Goal: Transaction & Acquisition: Purchase product/service

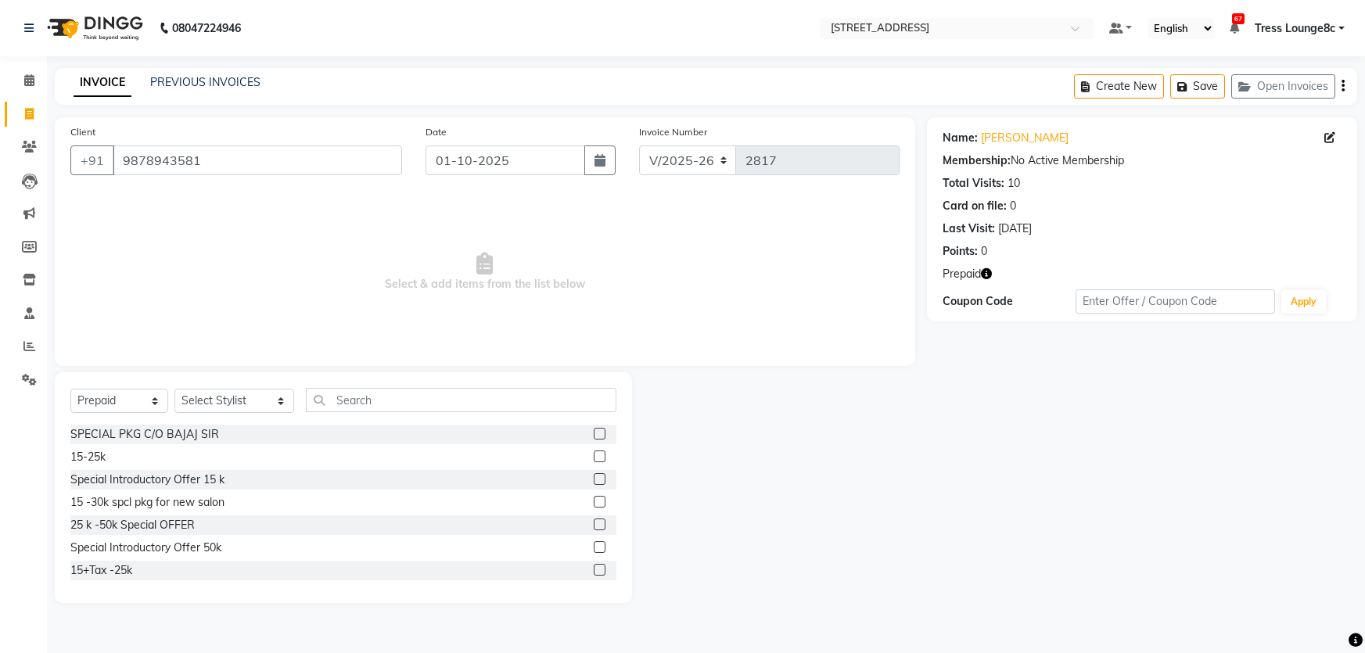
select select "5703"
select select "service"
click at [70, 389] on select "Select Service Product Membership Package Voucher Prepaid Gift Card" at bounding box center [119, 401] width 98 height 24
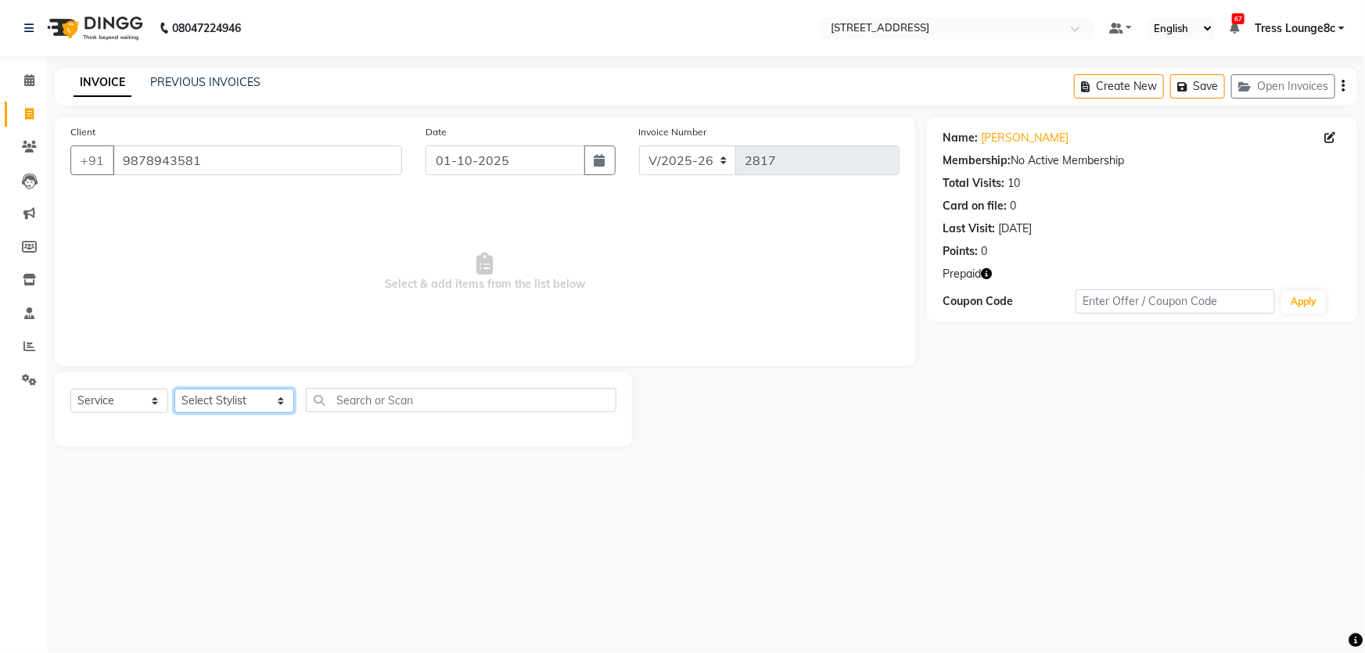
click at [239, 397] on select "Select Stylist Aamir Angel Anju Ashish Bony DANISH Deepak Farman gagan goldy GU…" at bounding box center [234, 401] width 120 height 24
select select "49756"
click at [174, 389] on select "Select Stylist Aamir Angel Anju Ashish Bony DANISH Deepak Farman gagan goldy GU…" at bounding box center [234, 401] width 120 height 24
click at [328, 397] on input "text" at bounding box center [461, 400] width 310 height 24
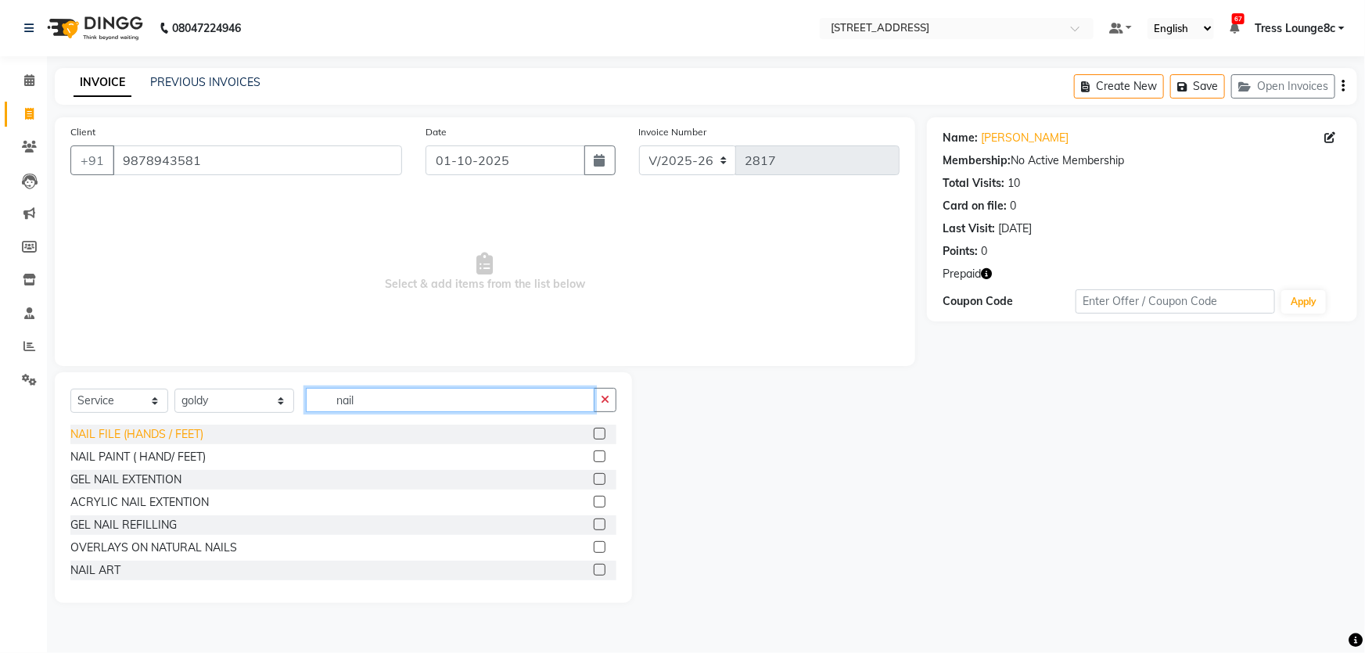
type input "nail"
click at [124, 437] on div "NAIL FILE (HANDS / FEET)" at bounding box center [136, 434] width 133 height 16
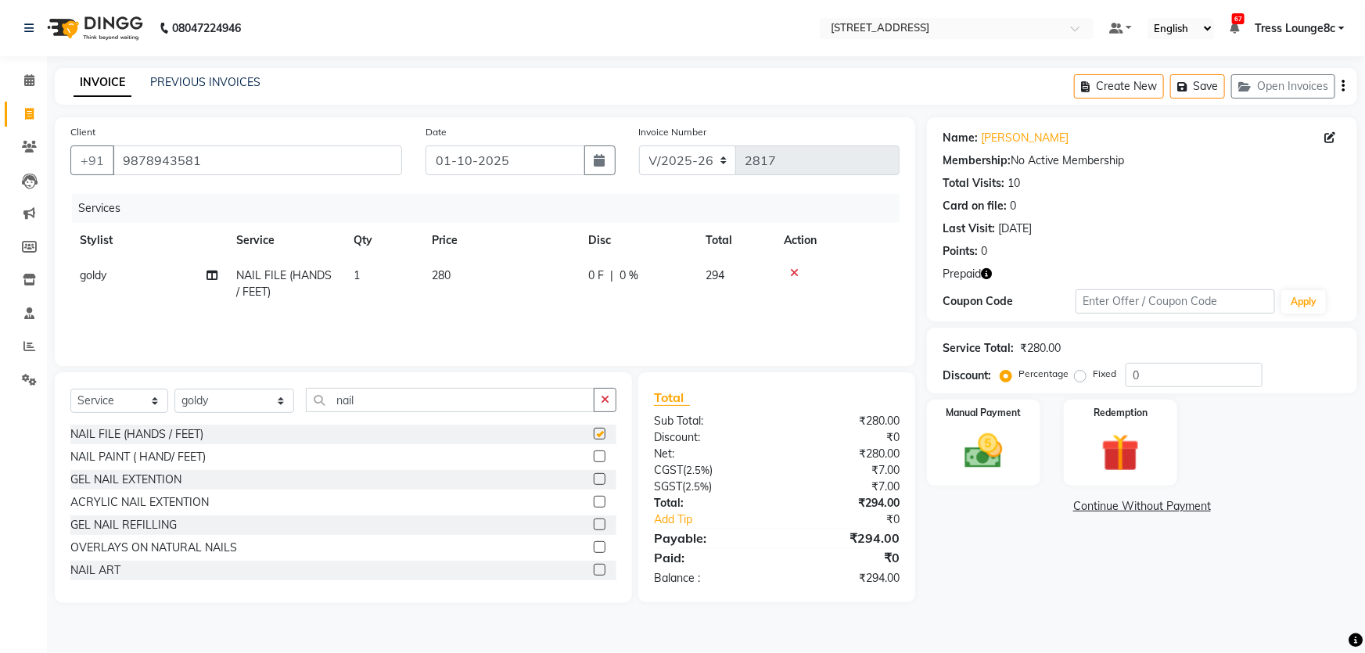
checkbox input "false"
click at [356, 400] on input "nail" at bounding box center [450, 400] width 289 height 24
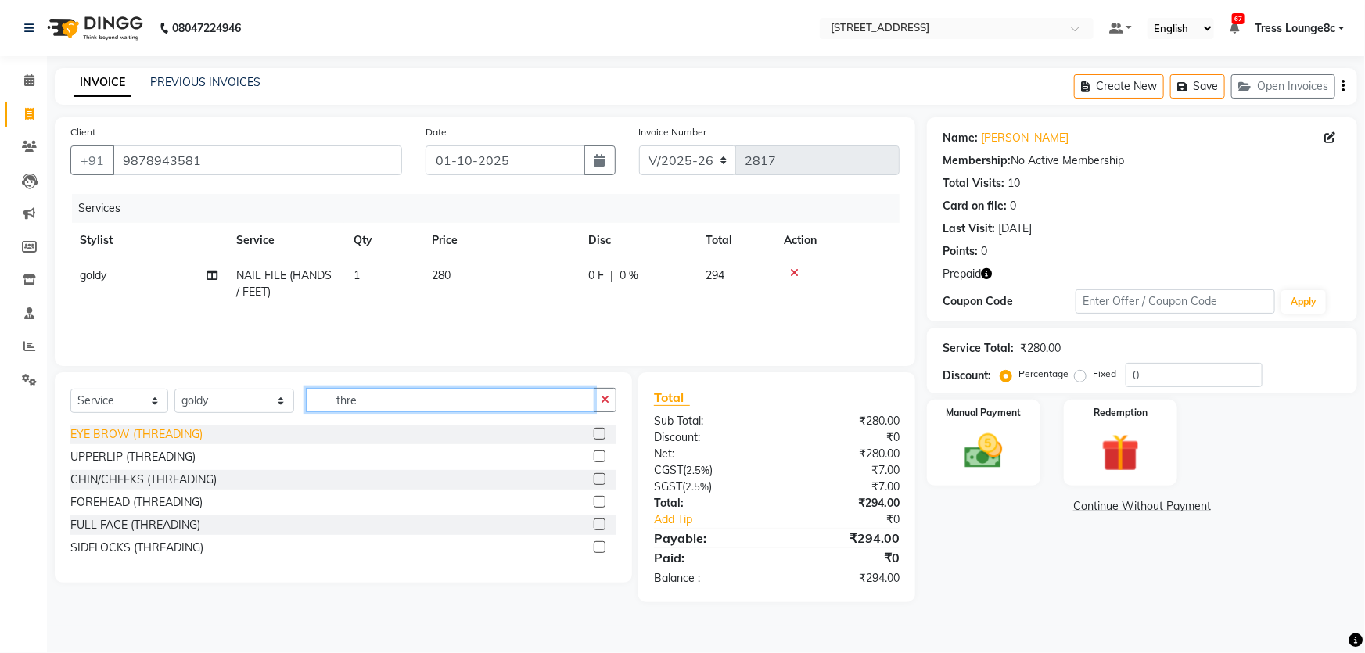
type input "thre"
click at [109, 442] on div "EYE BROW (THREADING)" at bounding box center [136, 434] width 132 height 16
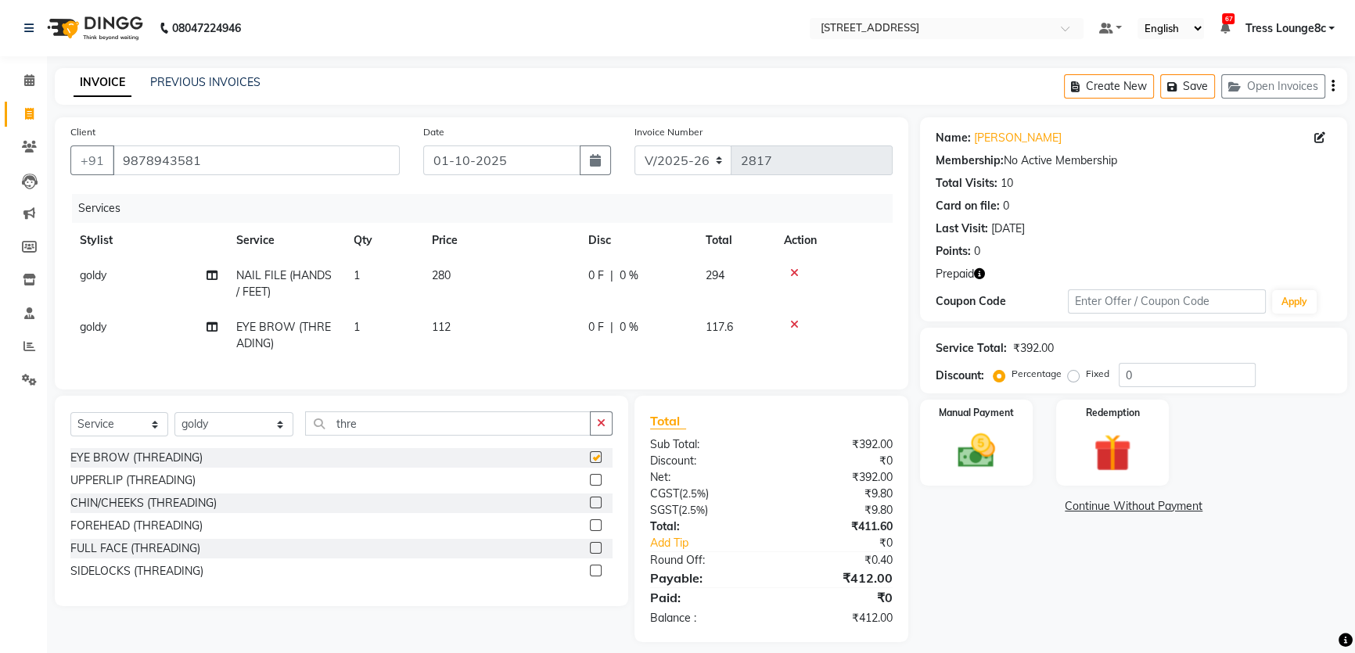
checkbox input "false"
click at [238, 435] on select "Select Stylist Aamir Angel Anju Ashish Bony DANISH Deepak Farman gagan goldy GU…" at bounding box center [233, 424] width 119 height 24
select select "54152"
click at [174, 423] on select "Select Stylist Aamir Angel Anju Ashish Bony DANISH Deepak Farman gagan goldy GU…" at bounding box center [233, 424] width 119 height 24
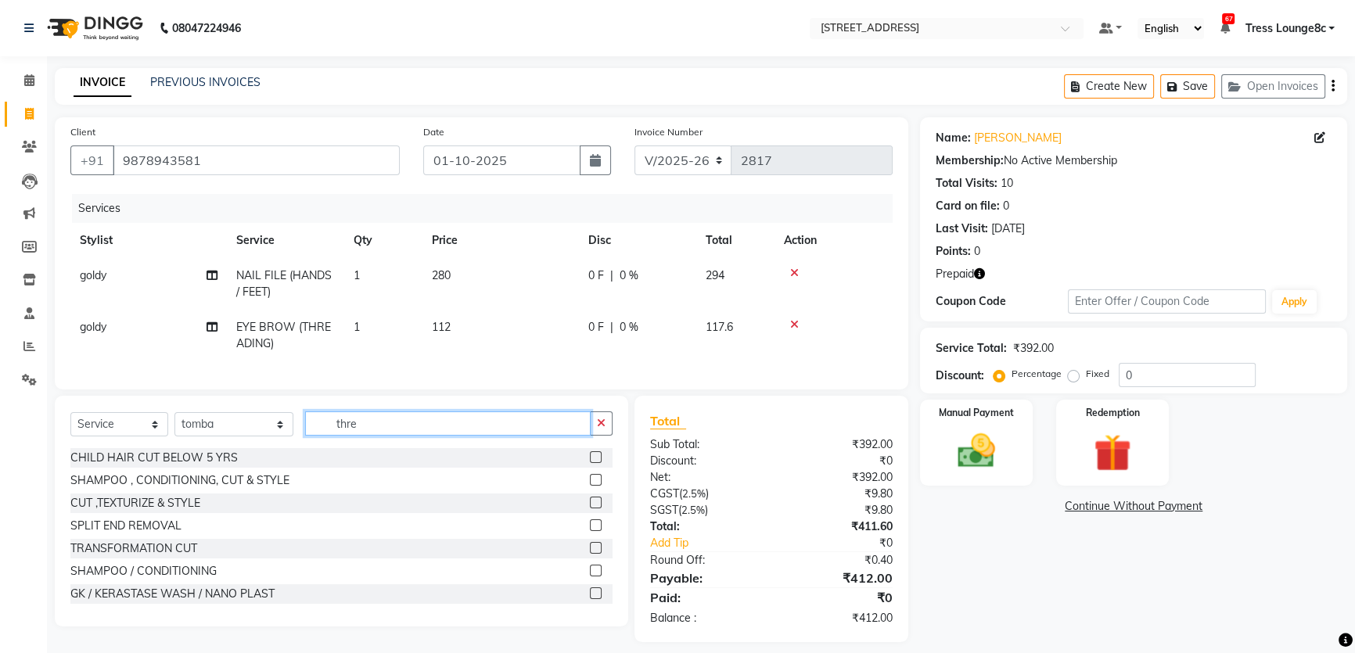
click at [394, 436] on input "thre" at bounding box center [447, 423] width 285 height 24
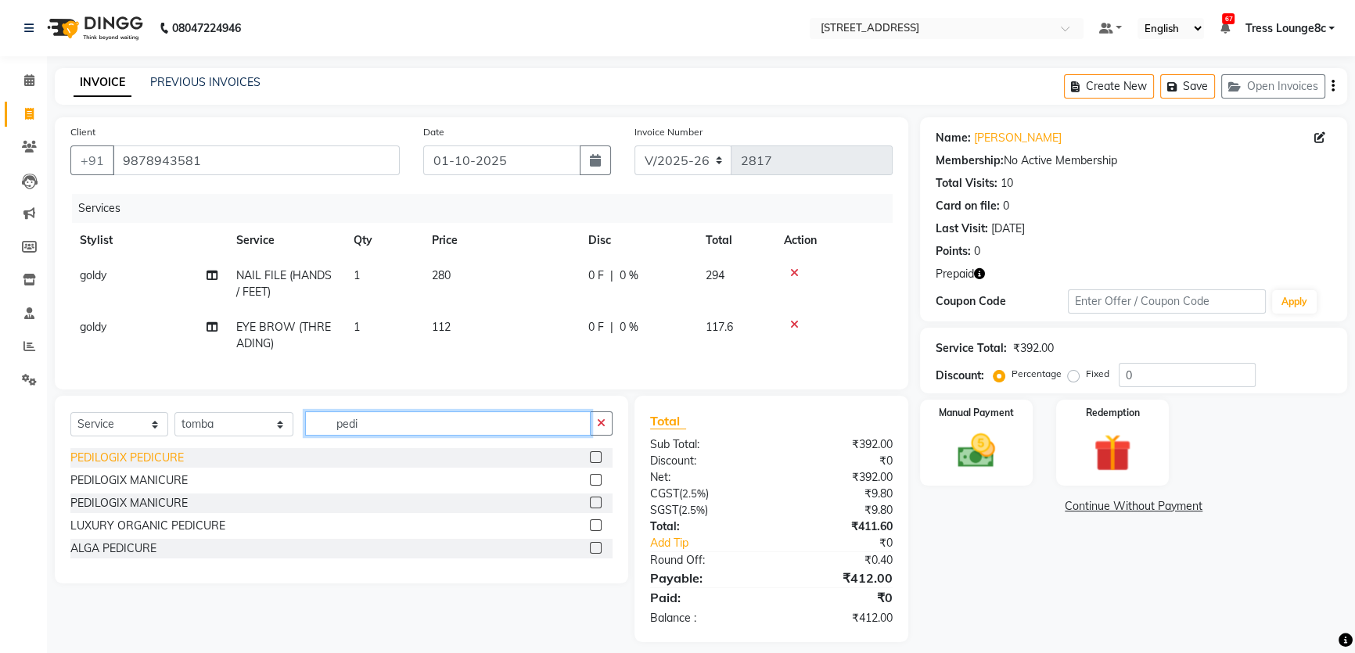
type input "pedi"
click at [123, 465] on div "PEDILOGIX PEDICURE" at bounding box center [126, 458] width 113 height 16
checkbox input "false"
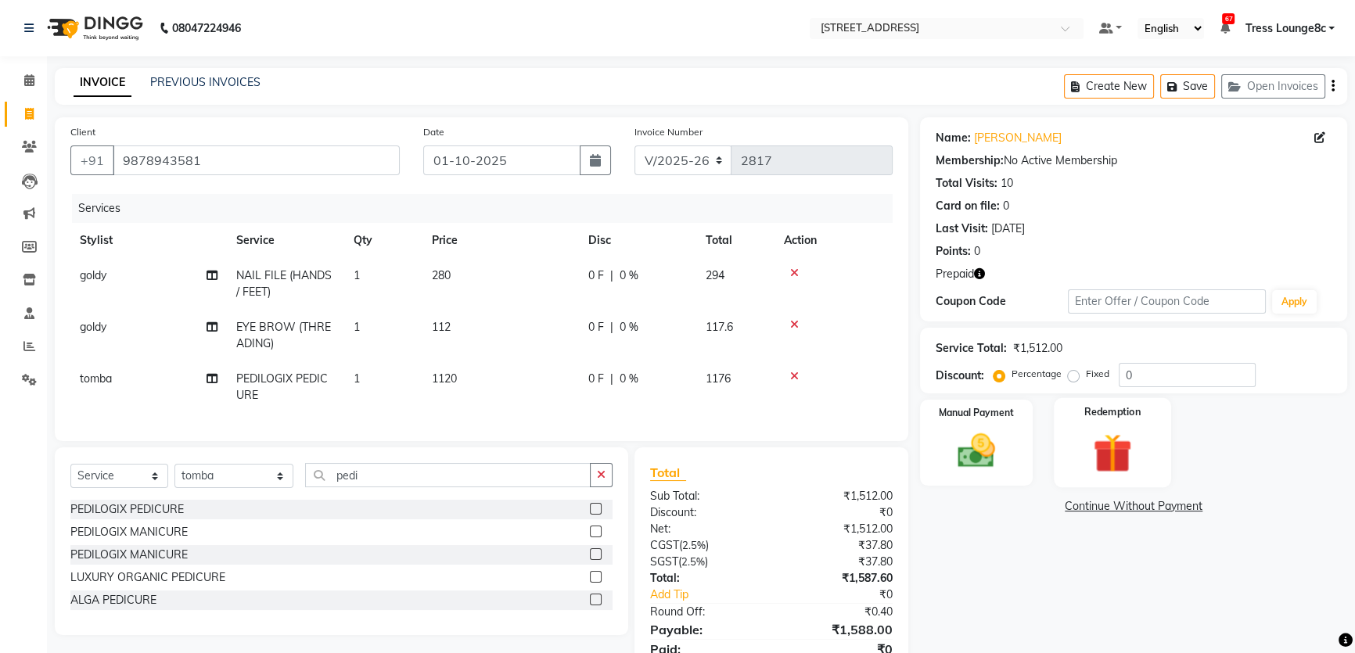
click at [1093, 452] on img at bounding box center [1112, 453] width 63 height 48
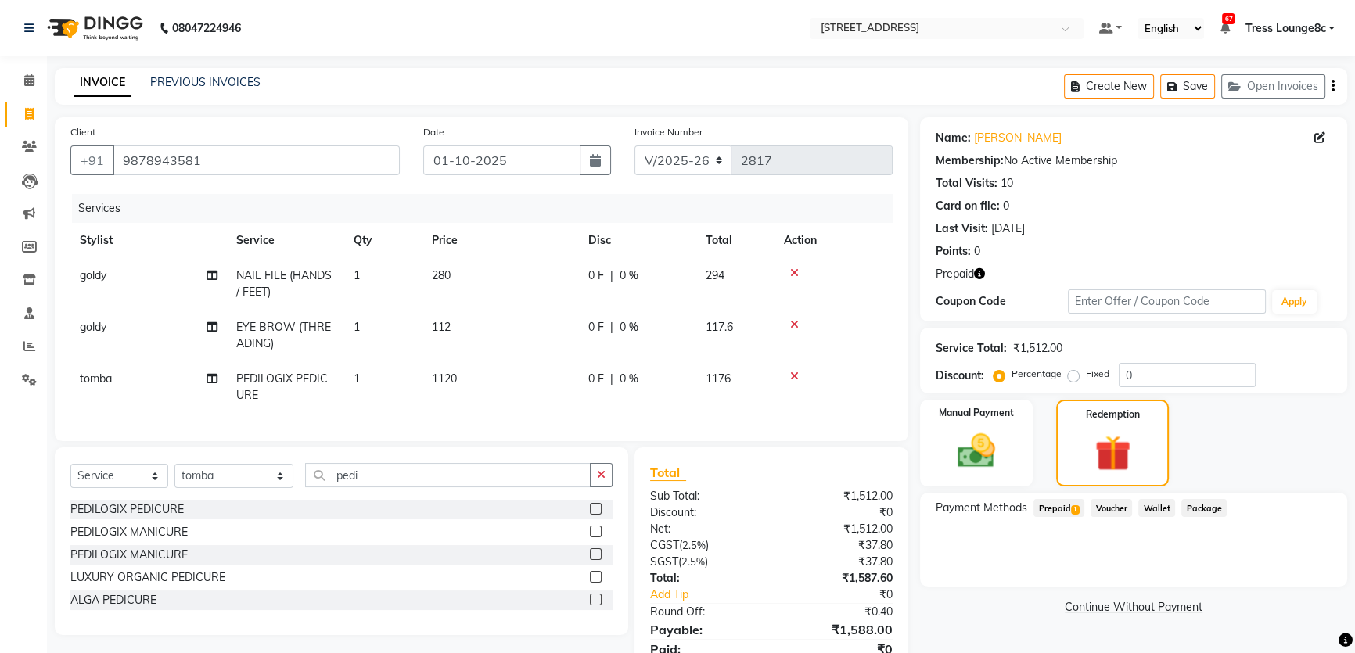
click at [1057, 502] on span "Prepaid 1" at bounding box center [1058, 508] width 51 height 18
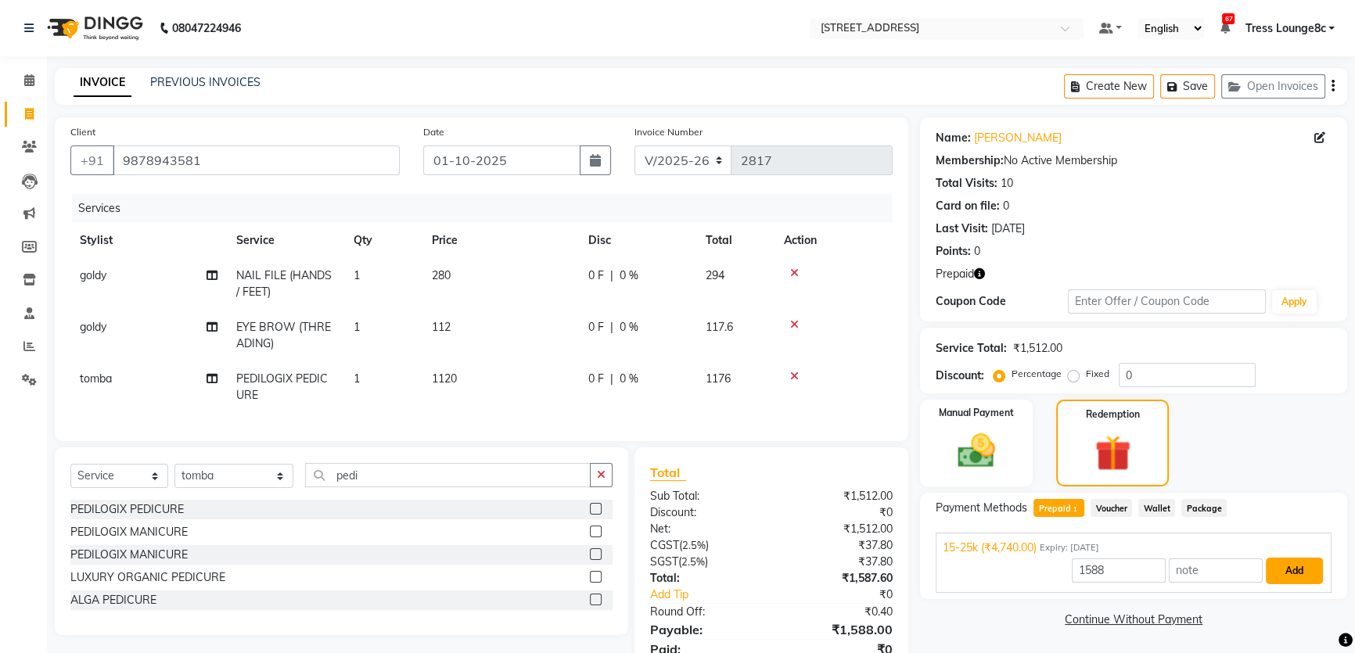
click at [1265, 563] on button "Add" at bounding box center [1293, 571] width 57 height 27
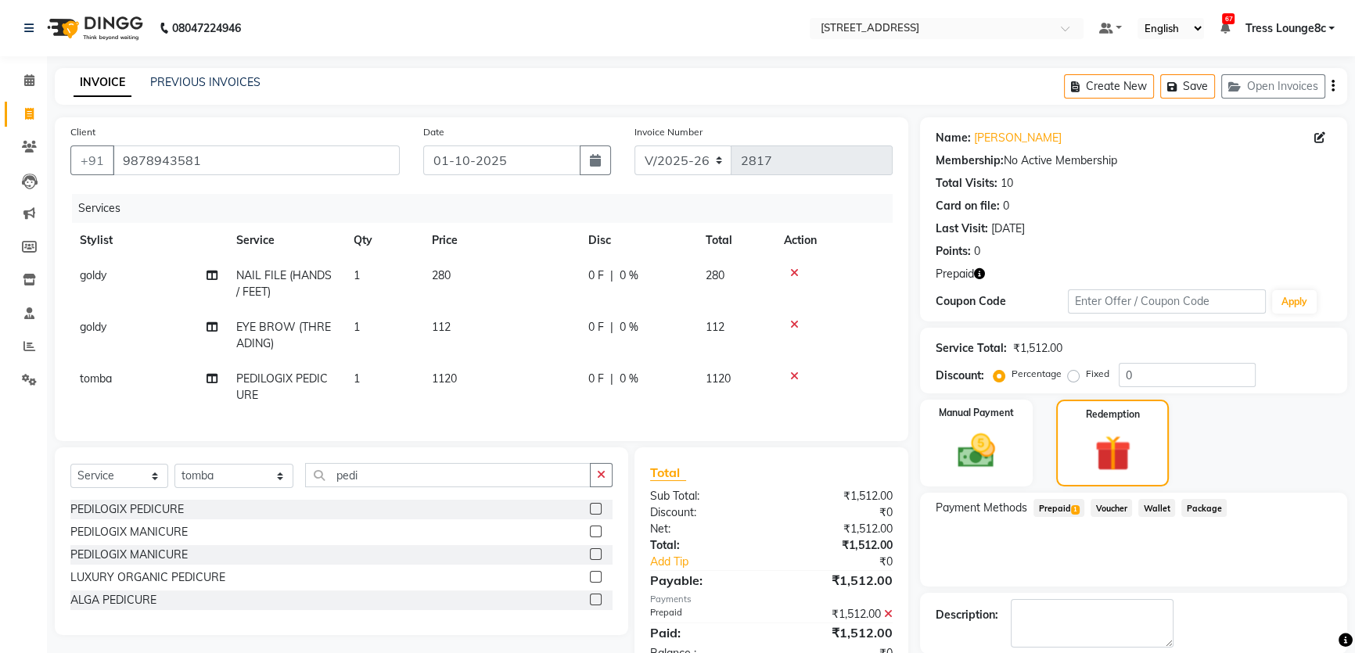
click at [1017, 589] on div "Name: Shelly Membership: No Active Membership Total Visits: 10 Card on file: 0 …" at bounding box center [1139, 412] width 439 height 590
checkbox input "false"
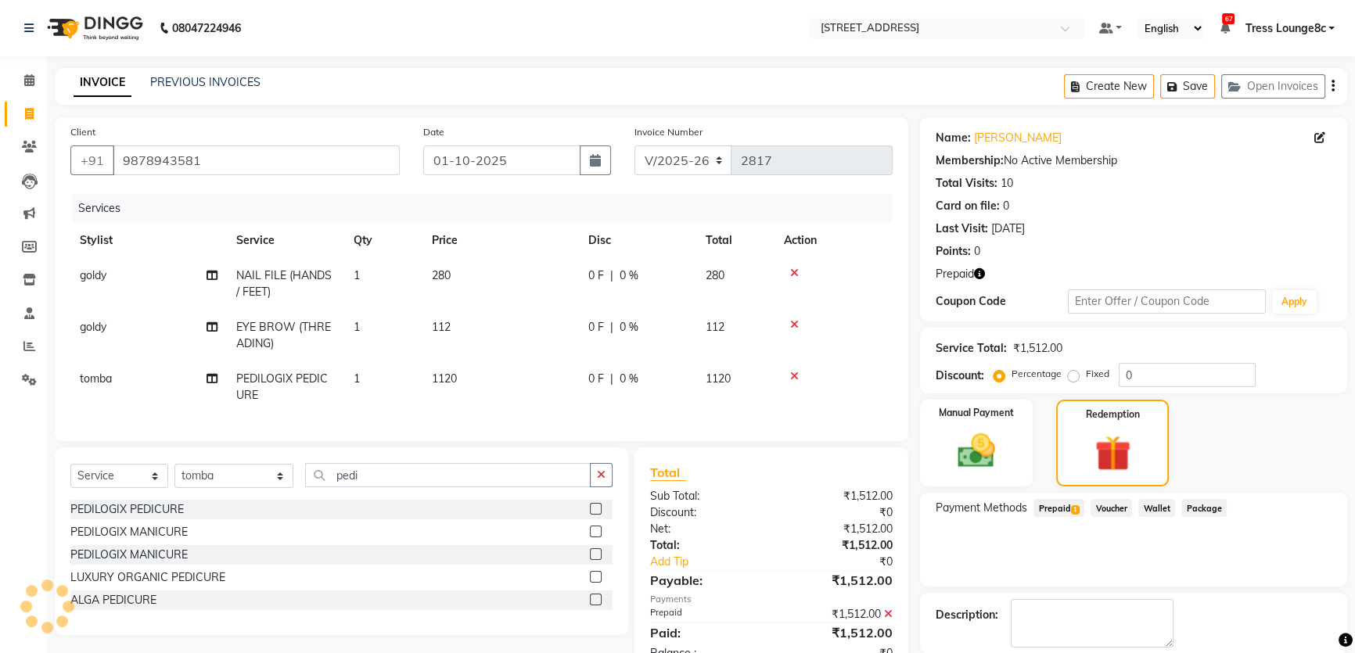
scroll to position [77, 0]
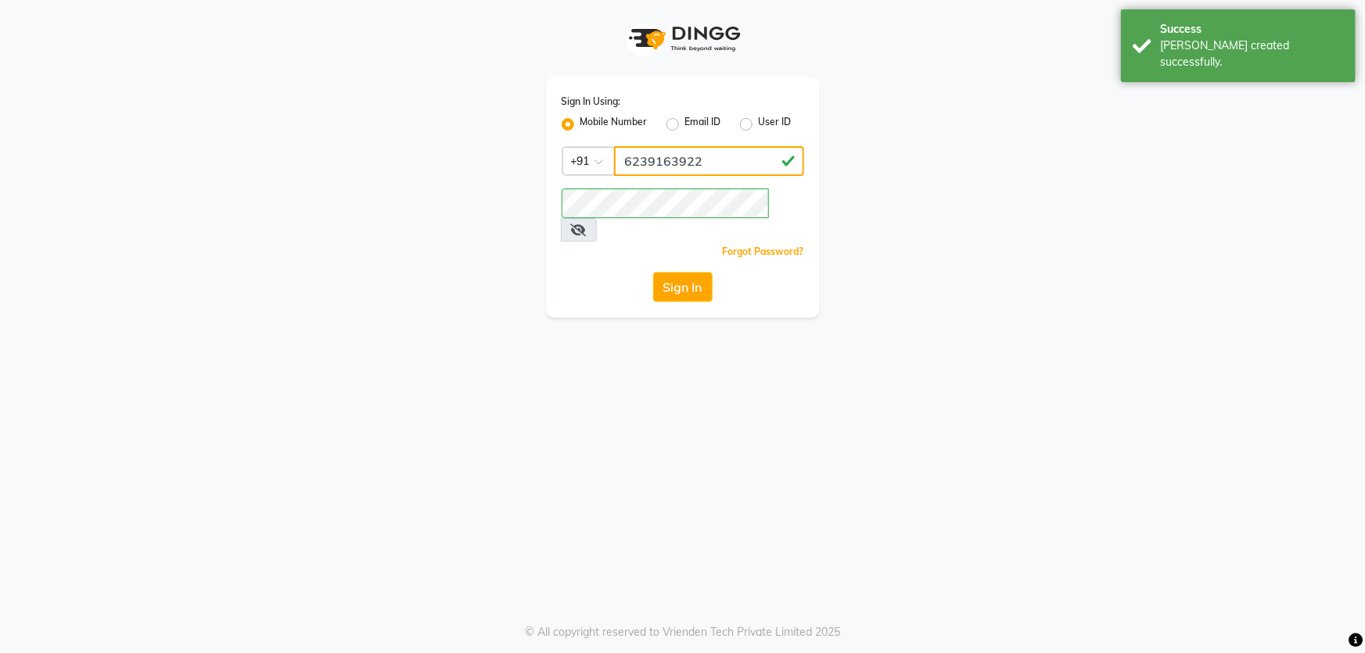
click at [650, 148] on input "6239163922" at bounding box center [709, 161] width 190 height 30
type input "1724656581"
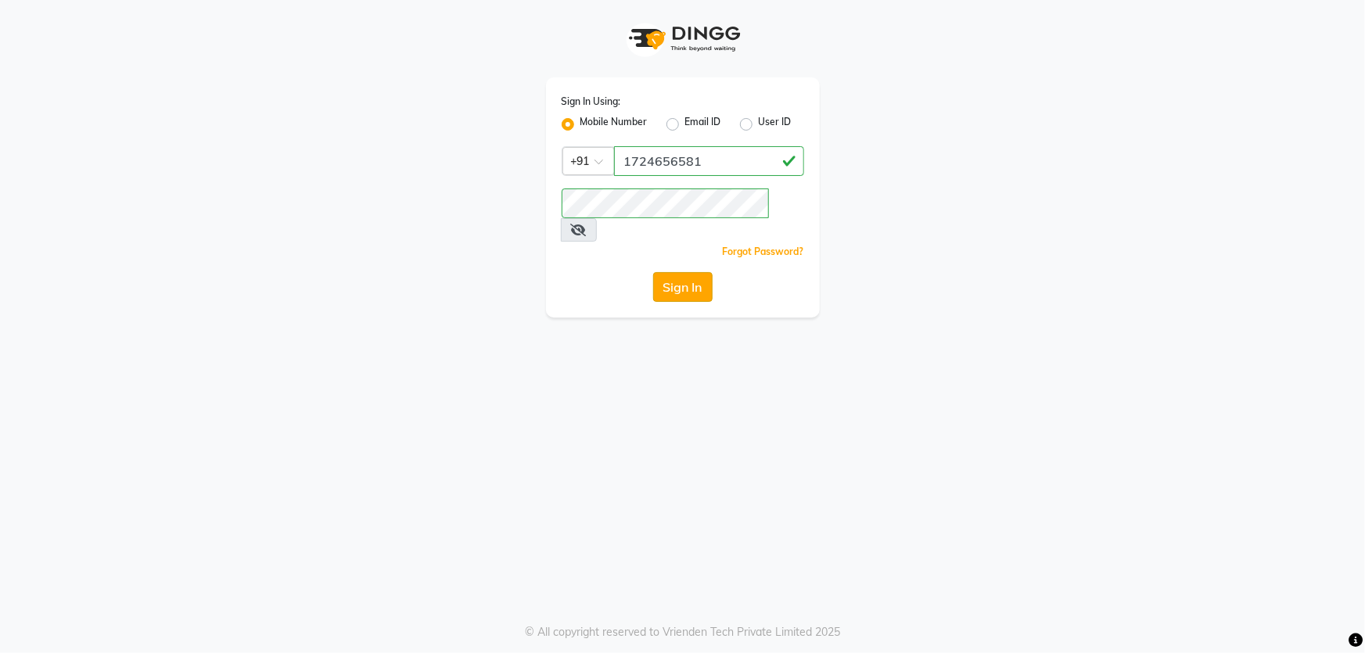
click at [701, 272] on button "Sign In" at bounding box center [682, 287] width 59 height 30
